Goal: Find specific page/section: Find specific page/section

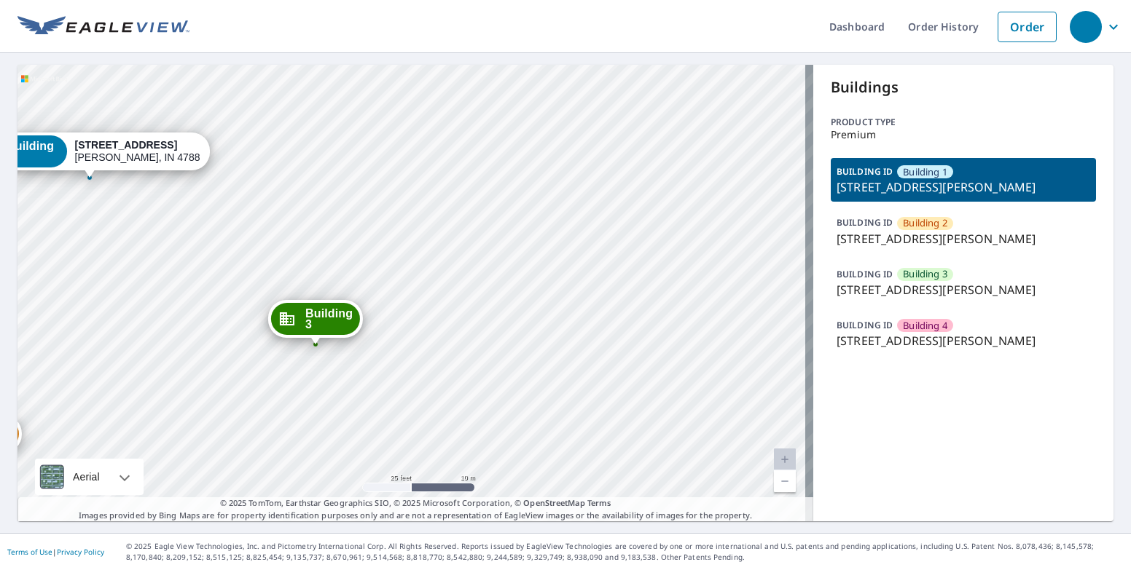
drag, startPoint x: 457, startPoint y: 330, endPoint x: 559, endPoint y: 151, distance: 206.6
click at [561, 149] on div "Building 2 [STREET_ADDRESS][GEOGRAPHIC_DATA][PERSON_NAME] 3 [STREET_ADDRESS][PE…" at bounding box center [415, 293] width 796 height 457
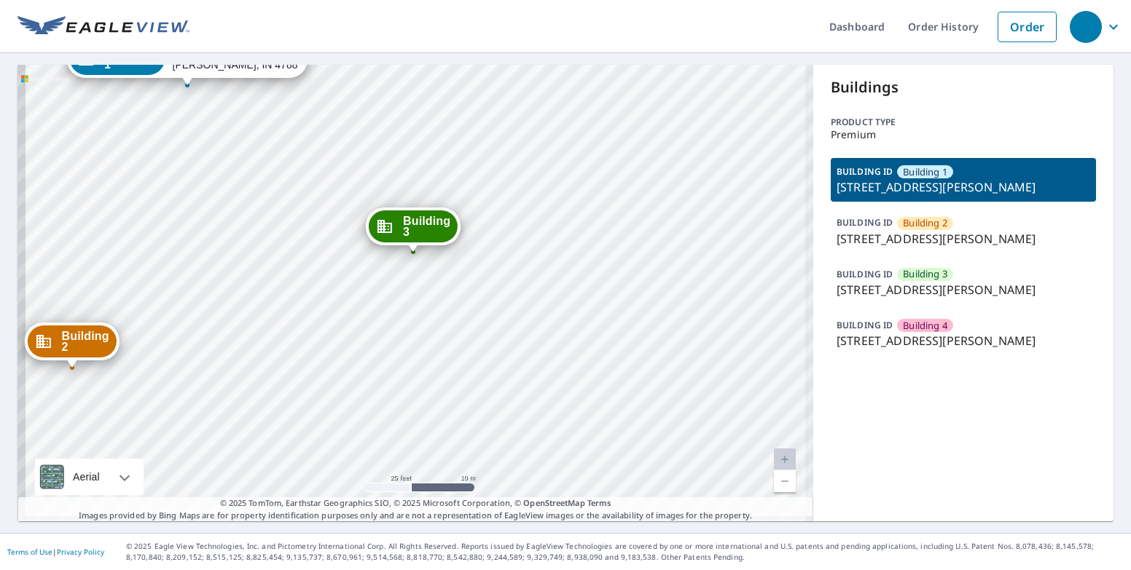
drag, startPoint x: 471, startPoint y: 200, endPoint x: 565, endPoint y: 110, distance: 130.4
click at [565, 110] on div "Building 2 [STREET_ADDRESS][GEOGRAPHIC_DATA][PERSON_NAME] 3 [STREET_ADDRESS][PE…" at bounding box center [415, 293] width 796 height 457
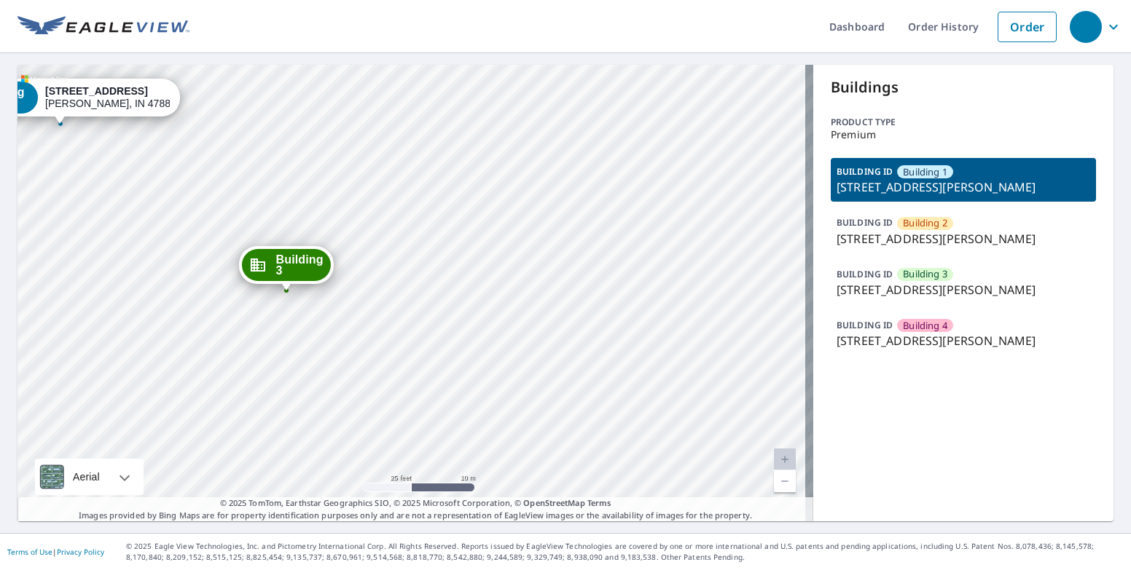
drag, startPoint x: 538, startPoint y: 303, endPoint x: 362, endPoint y: 324, distance: 176.8
click at [362, 324] on div "Building 2 [STREET_ADDRESS][GEOGRAPHIC_DATA][PERSON_NAME] 3 [STREET_ADDRESS][PE…" at bounding box center [415, 293] width 796 height 457
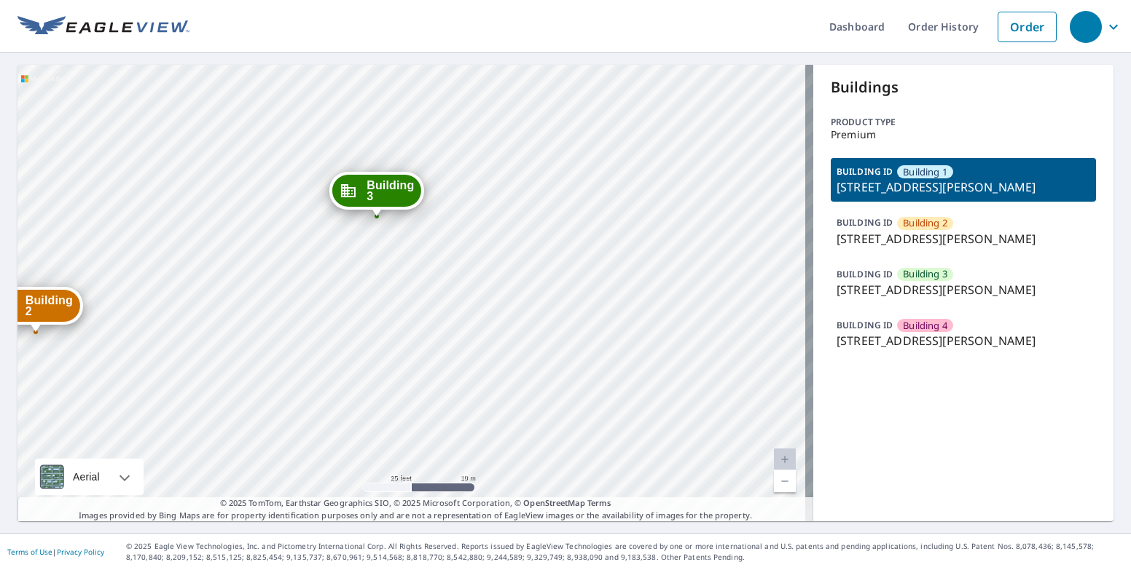
drag, startPoint x: 452, startPoint y: 365, endPoint x: 391, endPoint y: 341, distance: 65.7
click at [391, 341] on div "Building 2 [STREET_ADDRESS][GEOGRAPHIC_DATA][PERSON_NAME] 3 [STREET_ADDRESS][PE…" at bounding box center [415, 293] width 796 height 457
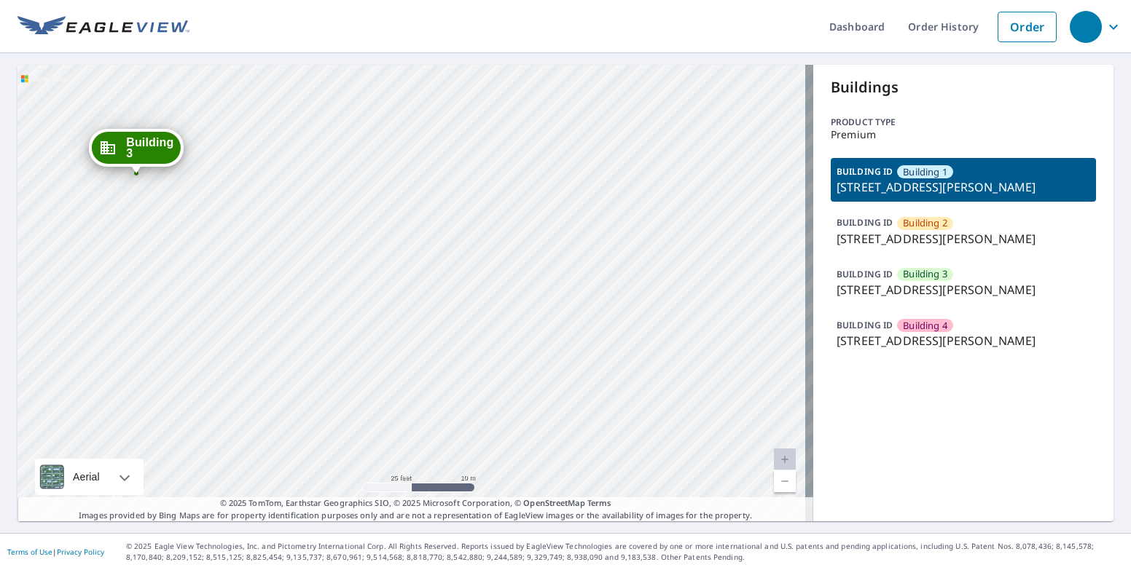
drag, startPoint x: 562, startPoint y: 368, endPoint x: 321, endPoint y: 325, distance: 244.2
click at [321, 325] on div "Building 2 [STREET_ADDRESS][GEOGRAPHIC_DATA][PERSON_NAME] 3 [STREET_ADDRESS][PE…" at bounding box center [415, 293] width 796 height 457
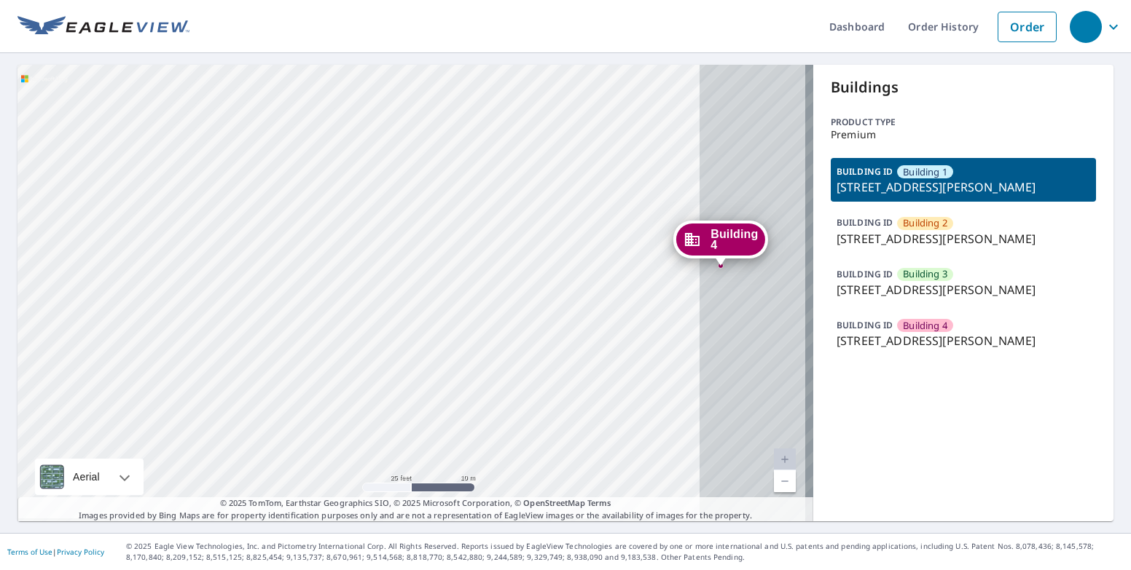
drag, startPoint x: 574, startPoint y: 356, endPoint x: 297, endPoint y: 354, distance: 276.8
click at [297, 354] on div "Building 2 [STREET_ADDRESS][GEOGRAPHIC_DATA][PERSON_NAME] 3 [STREET_ADDRESS][PE…" at bounding box center [415, 293] width 796 height 457
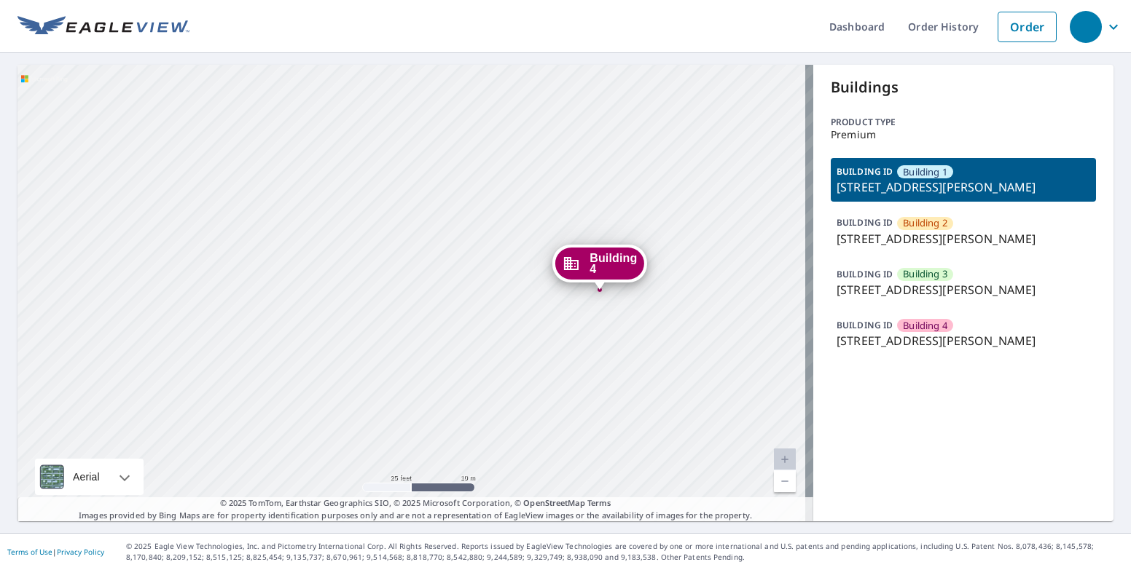
drag, startPoint x: 441, startPoint y: 356, endPoint x: 317, endPoint y: 380, distance: 126.3
click at [317, 380] on div "Building 2 [STREET_ADDRESS][GEOGRAPHIC_DATA][PERSON_NAME] 3 [STREET_ADDRESS][PE…" at bounding box center [415, 293] width 796 height 457
drag, startPoint x: 413, startPoint y: 316, endPoint x: 718, endPoint y: 530, distance: 372.9
click at [718, 530] on div "Dashboard Order History Order Building 2 [STREET_ADDRESS][GEOGRAPHIC_DATA][PERS…" at bounding box center [565, 285] width 1131 height 570
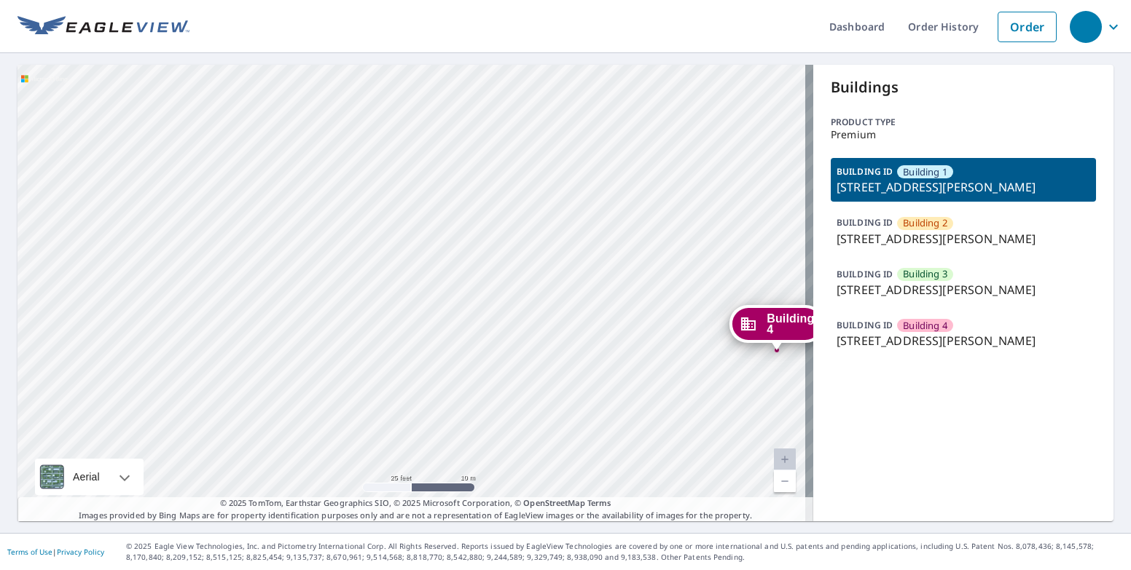
drag, startPoint x: 490, startPoint y: 310, endPoint x: 625, endPoint y: 400, distance: 162.9
click at [621, 399] on div "Building 2 [STREET_ADDRESS][GEOGRAPHIC_DATA][PERSON_NAME] 3 [STREET_ADDRESS][PE…" at bounding box center [415, 293] width 796 height 457
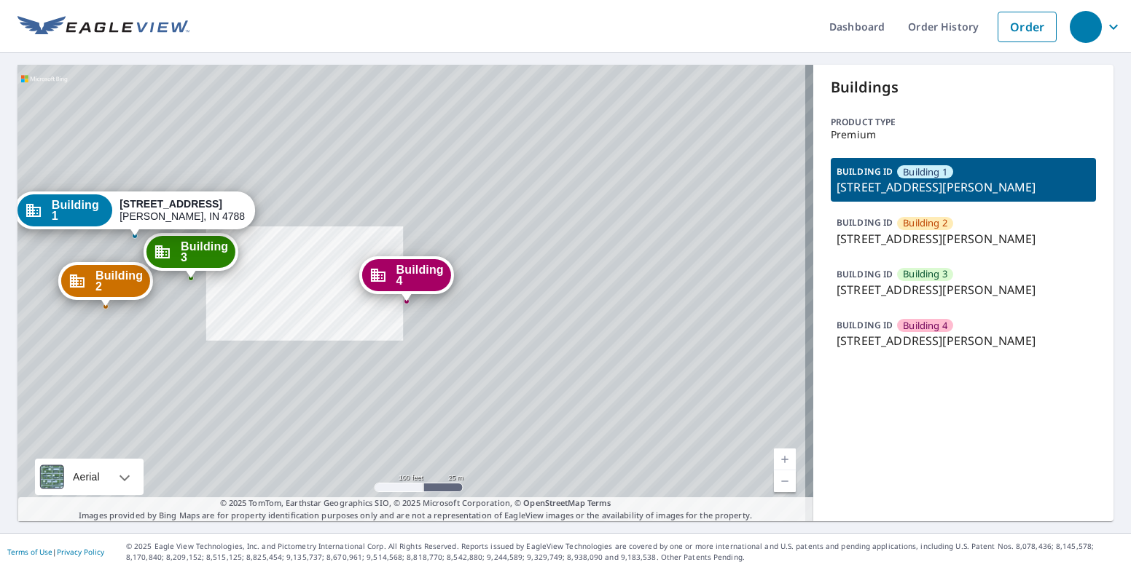
drag, startPoint x: 286, startPoint y: 286, endPoint x: 480, endPoint y: 334, distance: 199.7
click at [480, 334] on div "Building 2 [STREET_ADDRESS][GEOGRAPHIC_DATA][PERSON_NAME] 3 [STREET_ADDRESS][PE…" at bounding box center [415, 293] width 796 height 457
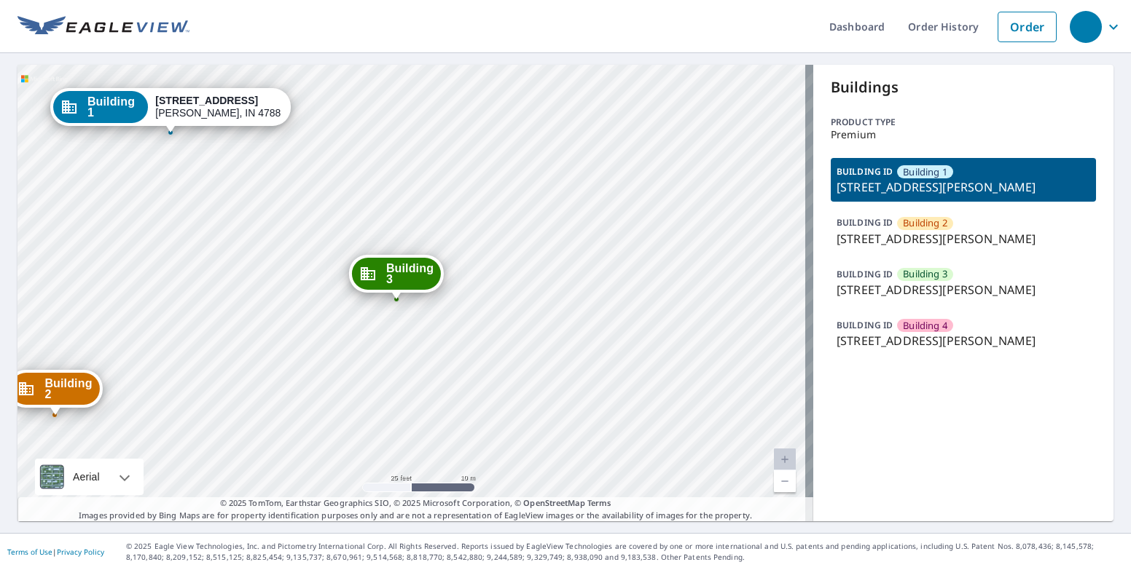
click at [388, 319] on div "Building 2 [STREET_ADDRESS][GEOGRAPHIC_DATA][PERSON_NAME] 3 [STREET_ADDRESS][PE…" at bounding box center [415, 293] width 796 height 457
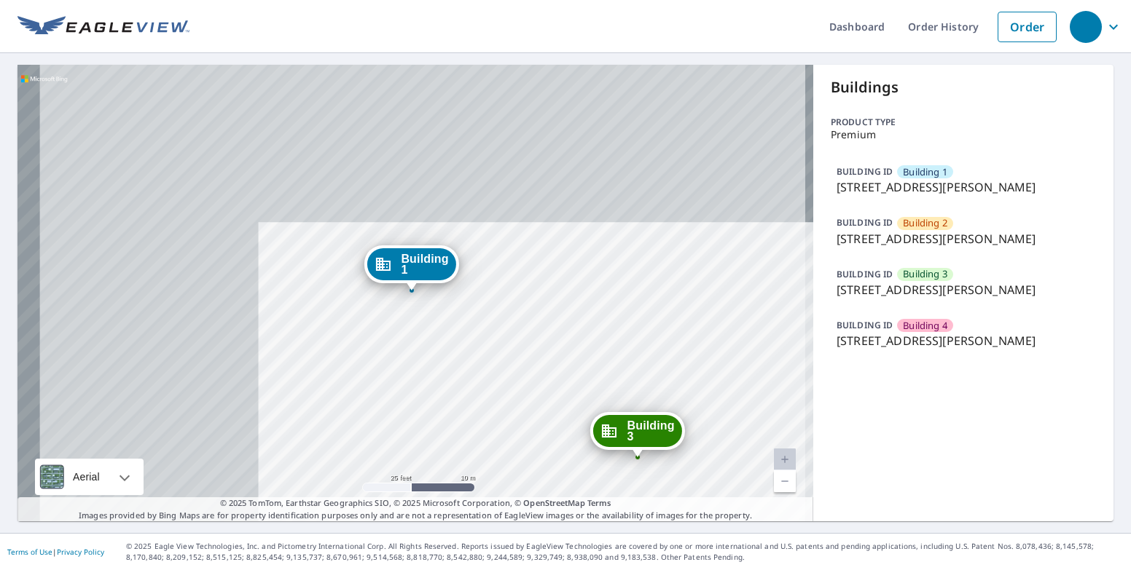
click at [388, 319] on div "Building 2 [STREET_ADDRESS][GEOGRAPHIC_DATA][PERSON_NAME] 3 [STREET_ADDRESS][PE…" at bounding box center [415, 293] width 796 height 457
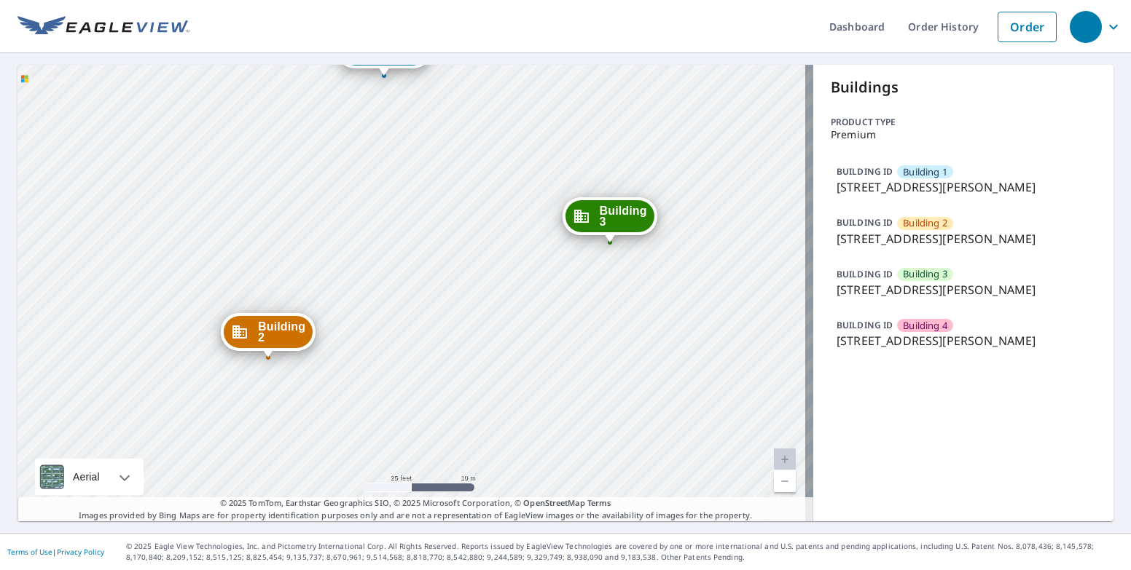
drag, startPoint x: 496, startPoint y: 377, endPoint x: 468, endPoint y: 162, distance: 216.7
click at [468, 162] on div "Building 2 [STREET_ADDRESS][GEOGRAPHIC_DATA][PERSON_NAME] 3 [STREET_ADDRESS][PE…" at bounding box center [415, 293] width 796 height 457
